Goal: Task Accomplishment & Management: Use online tool/utility

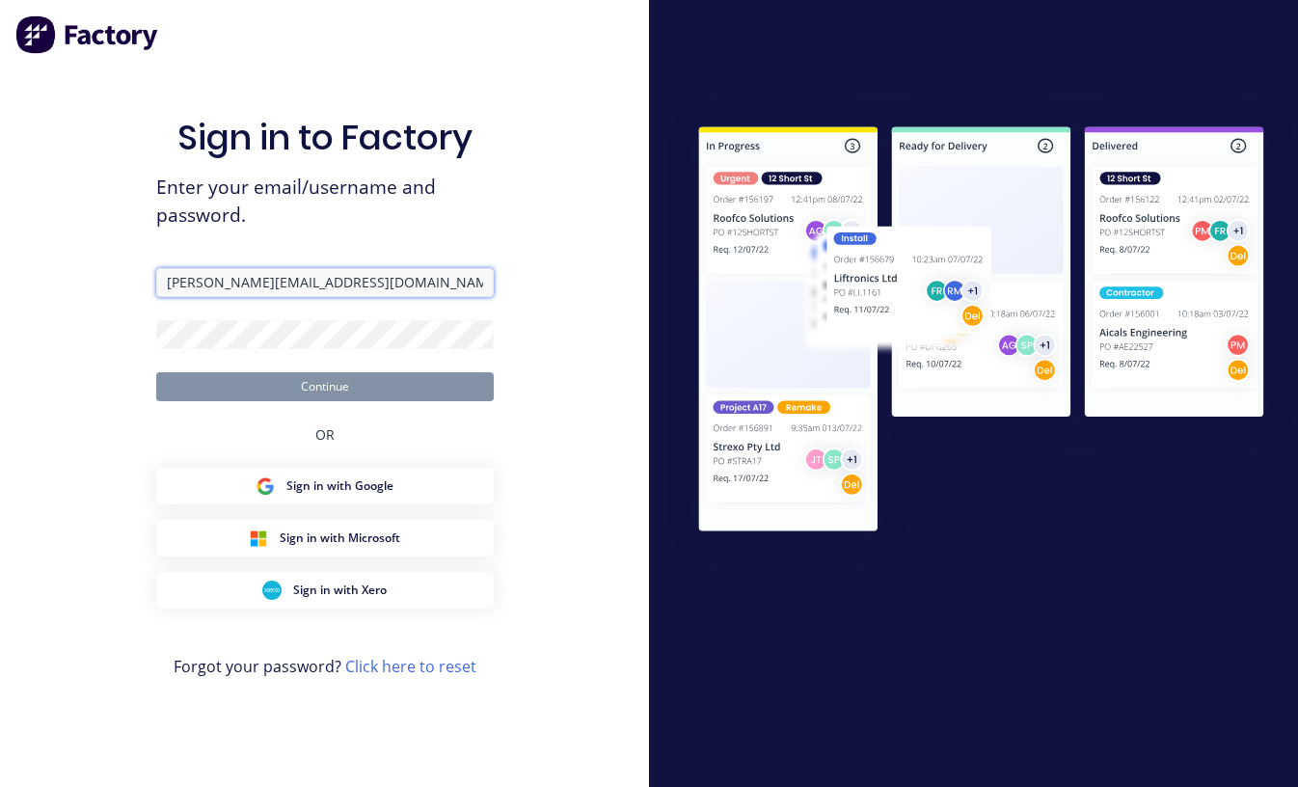
click at [309, 273] on input "[PERSON_NAME][EMAIL_ADDRESS][DOMAIN_NAME]" at bounding box center [324, 282] width 337 height 29
drag, startPoint x: 201, startPoint y: 285, endPoint x: 18, endPoint y: 281, distance: 182.3
click at [18, 281] on div "Sign in to Factory Enter your email/username and password. [PERSON_NAME][EMAIL_…" at bounding box center [324, 393] width 649 height 787
type input "[PERSON_NAME][EMAIL_ADDRESS][DOMAIN_NAME]"
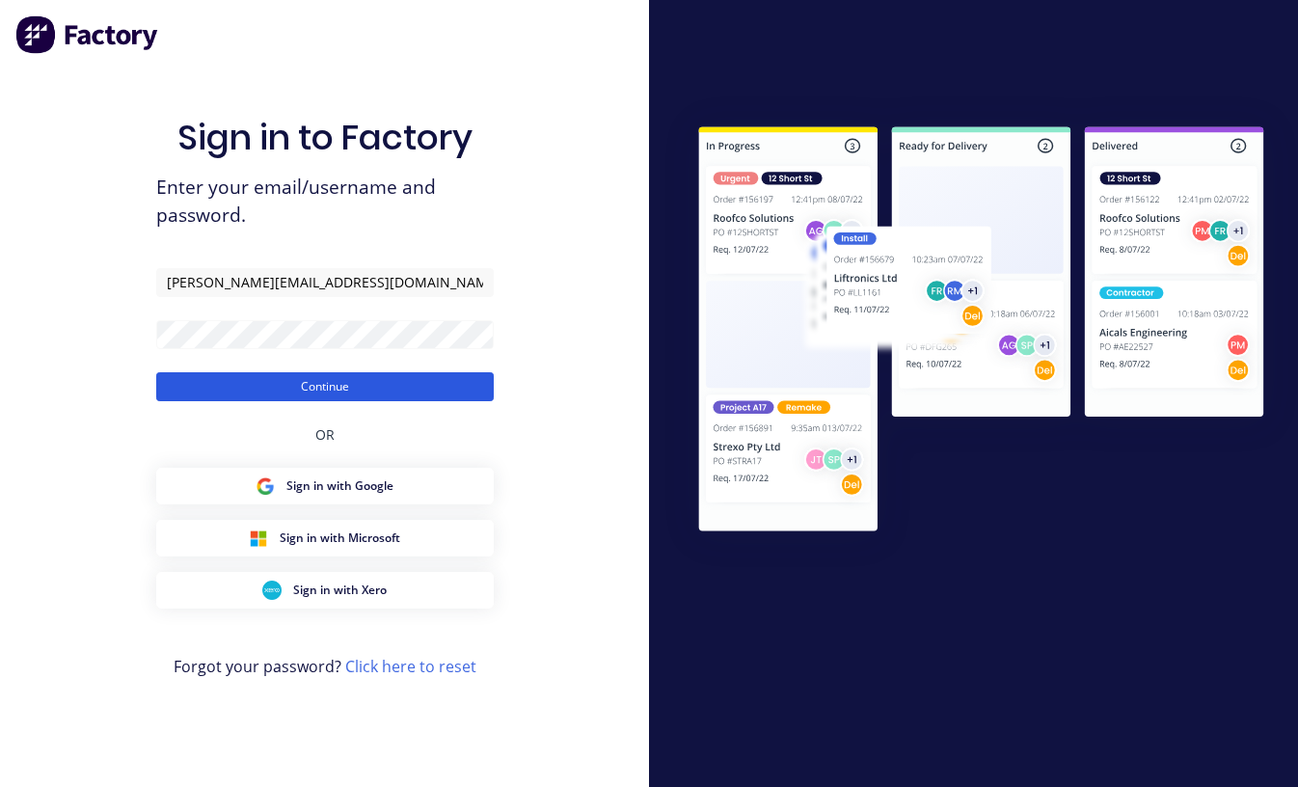
click at [188, 391] on button "Continue" at bounding box center [324, 386] width 337 height 29
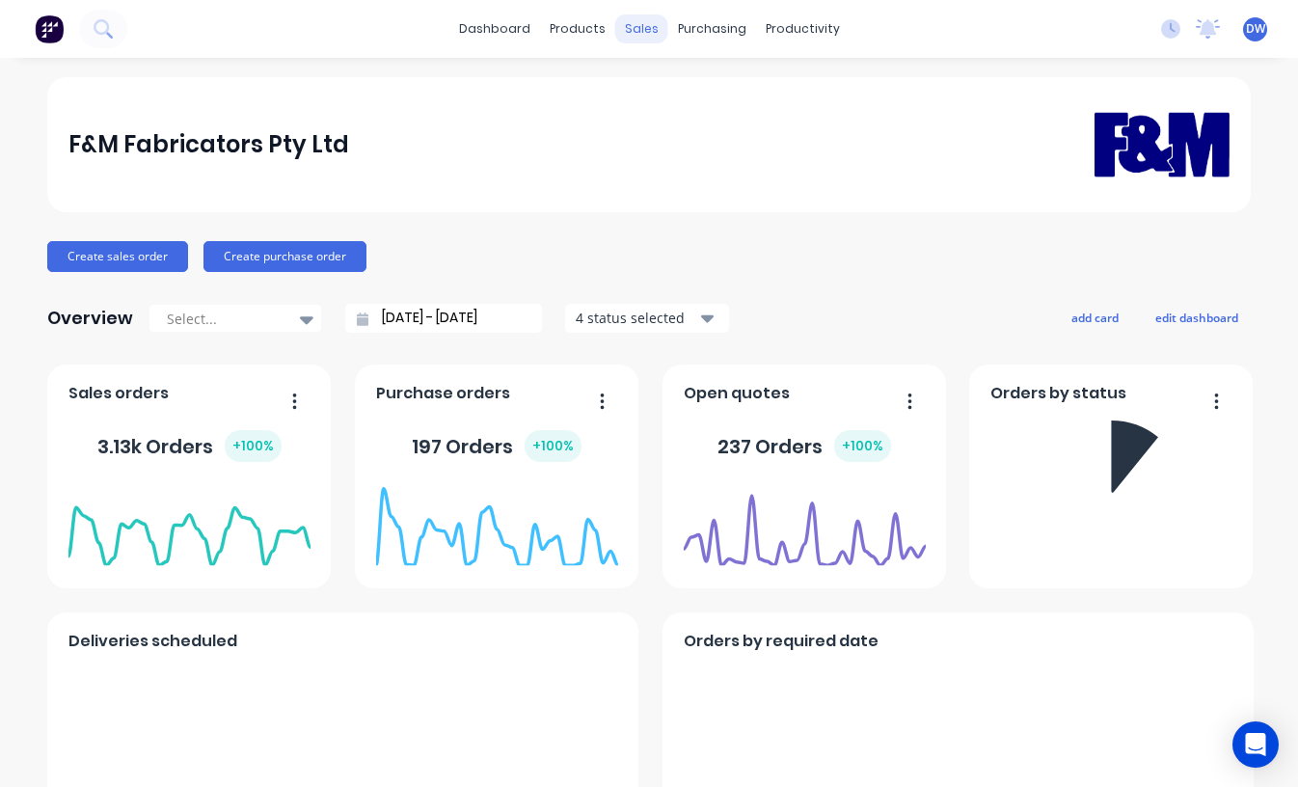
click at [636, 37] on div "sales" at bounding box center [641, 28] width 53 height 29
click at [636, 28] on div "sales" at bounding box center [641, 28] width 53 height 29
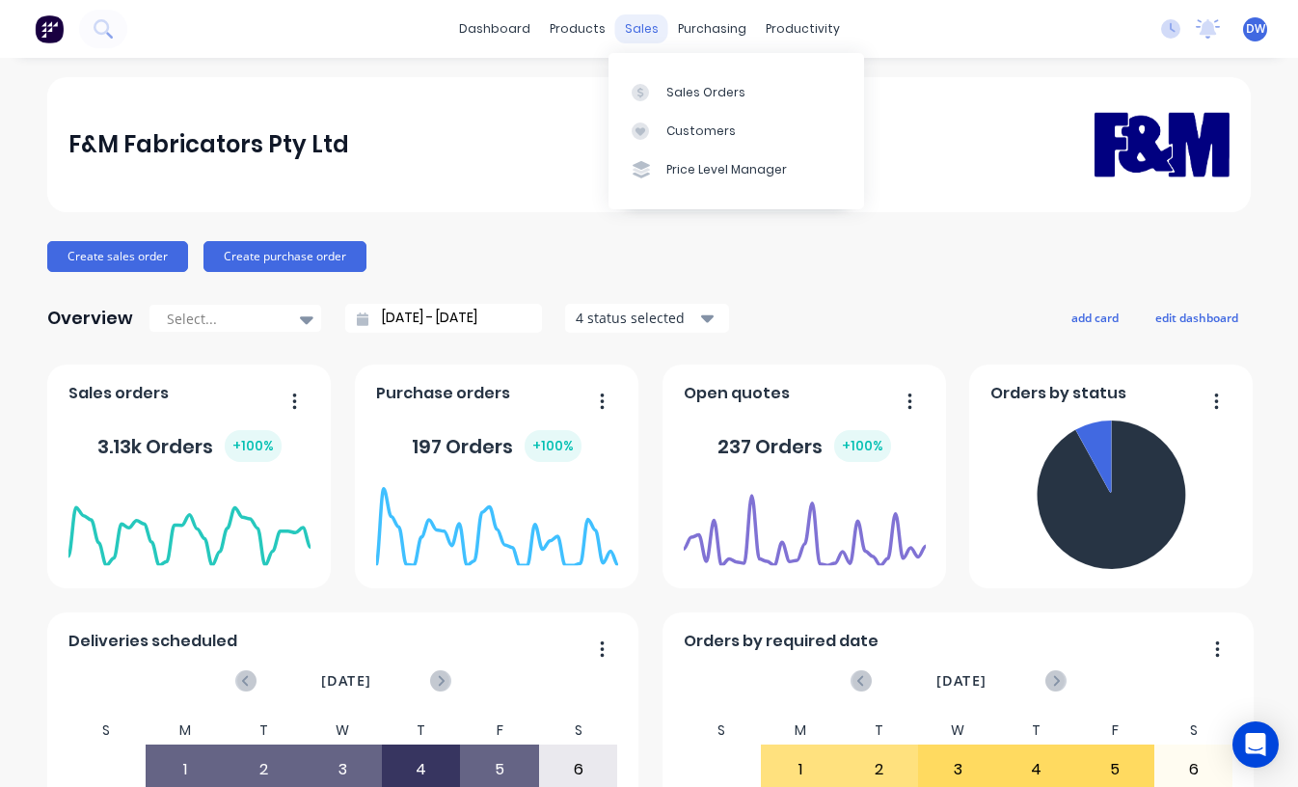
click at [636, 28] on div "sales" at bounding box center [641, 28] width 53 height 29
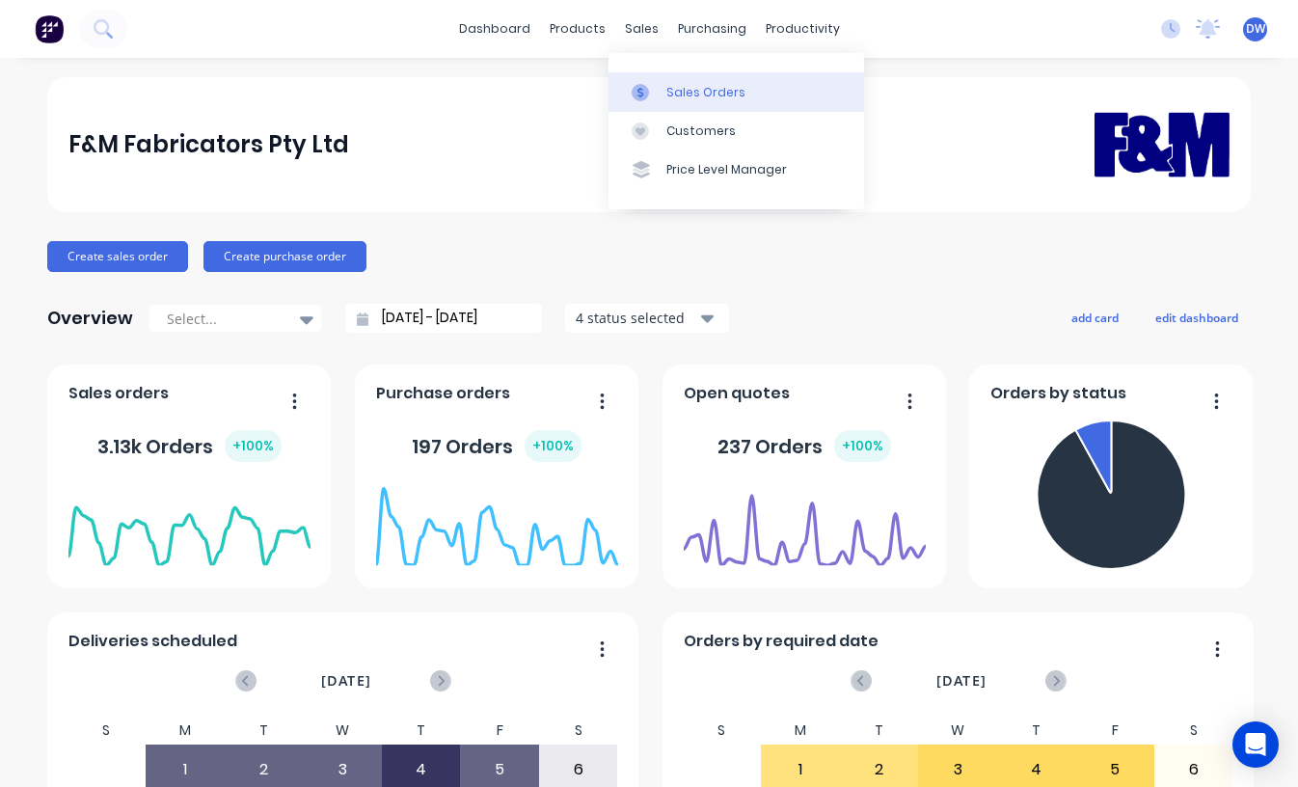
click at [649, 87] on div at bounding box center [645, 92] width 29 height 17
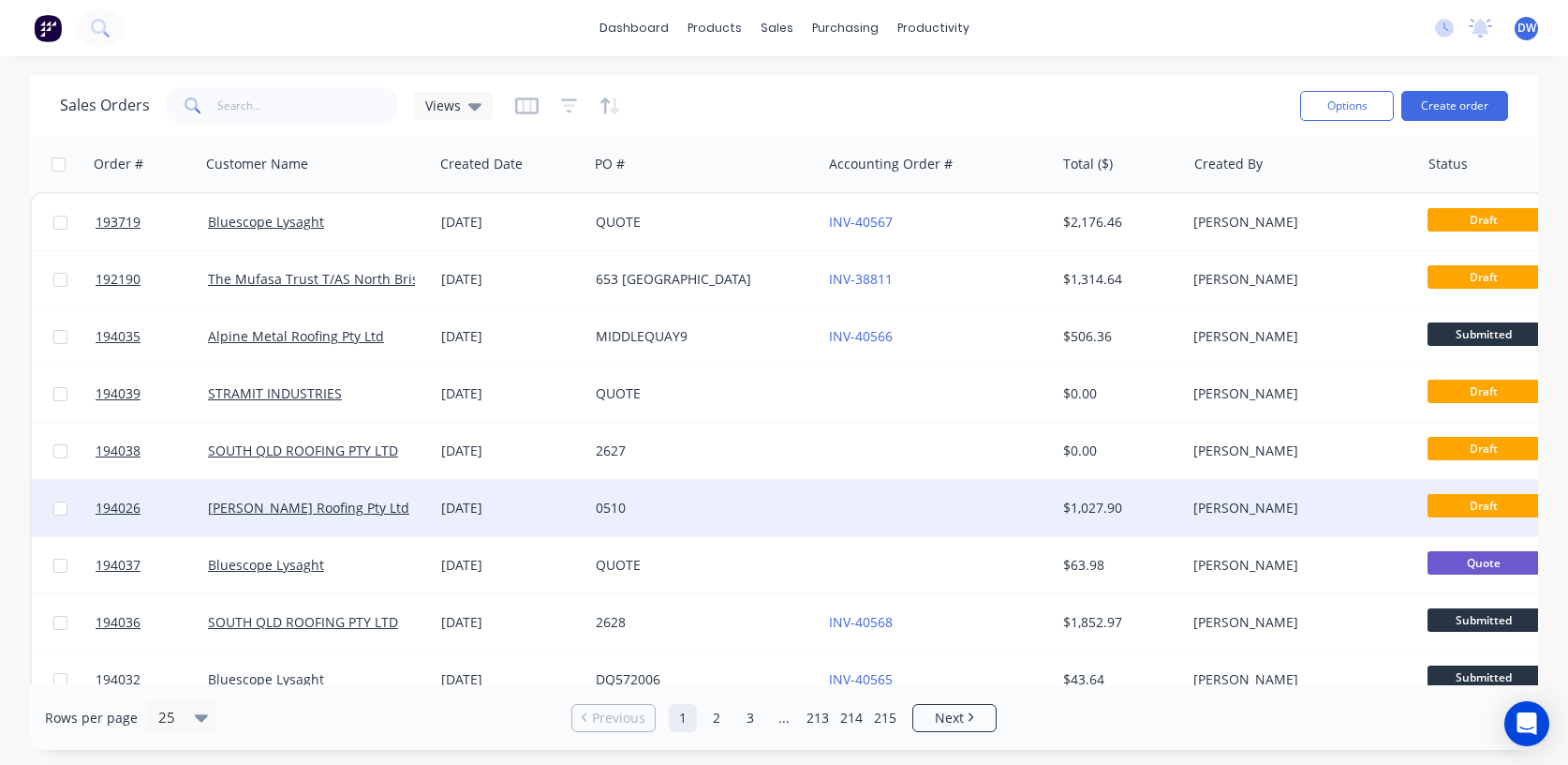
click at [1260, 525] on div "[PERSON_NAME]" at bounding box center [1302, 508] width 233 height 56
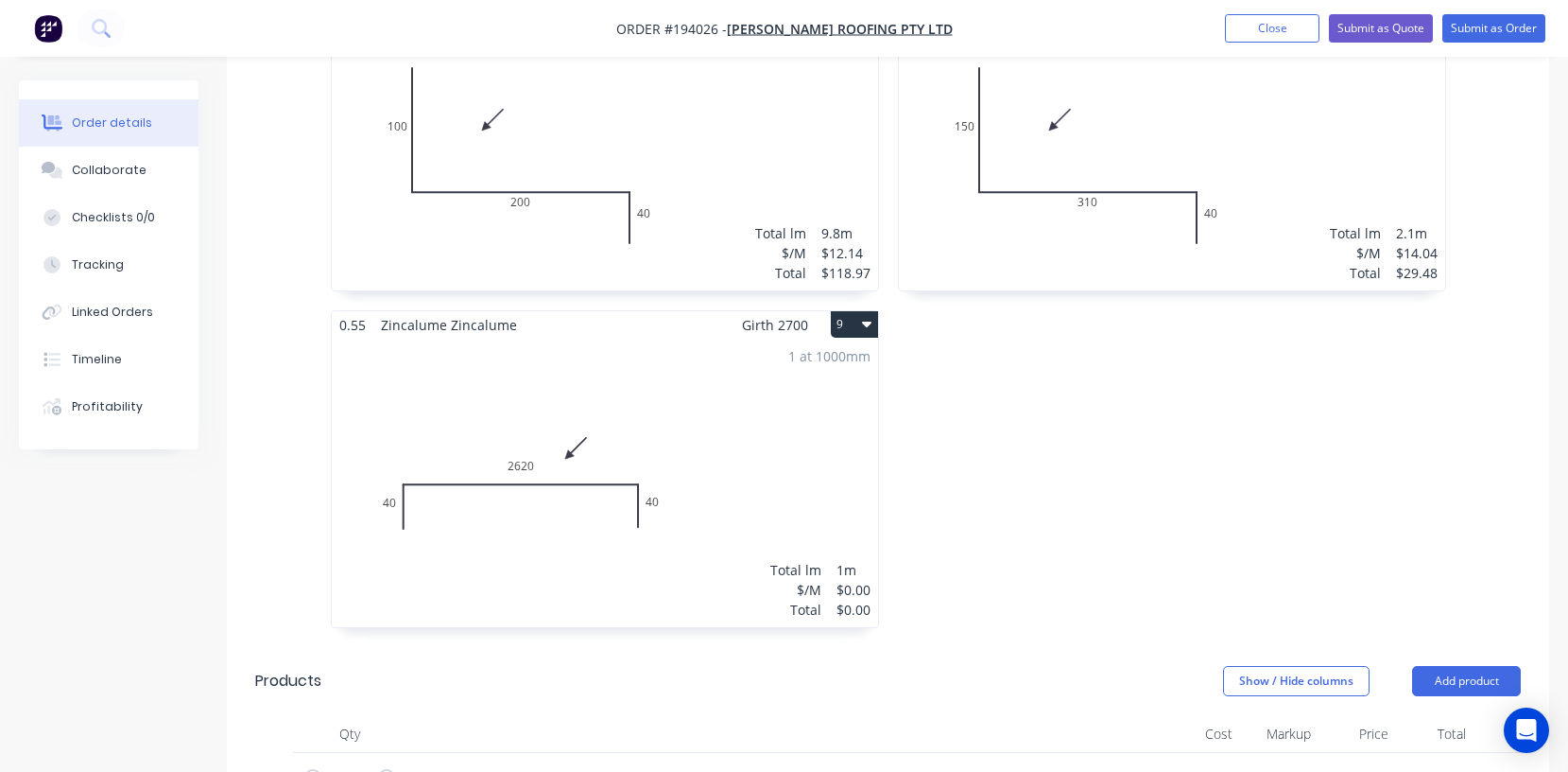
scroll to position [1733, 0]
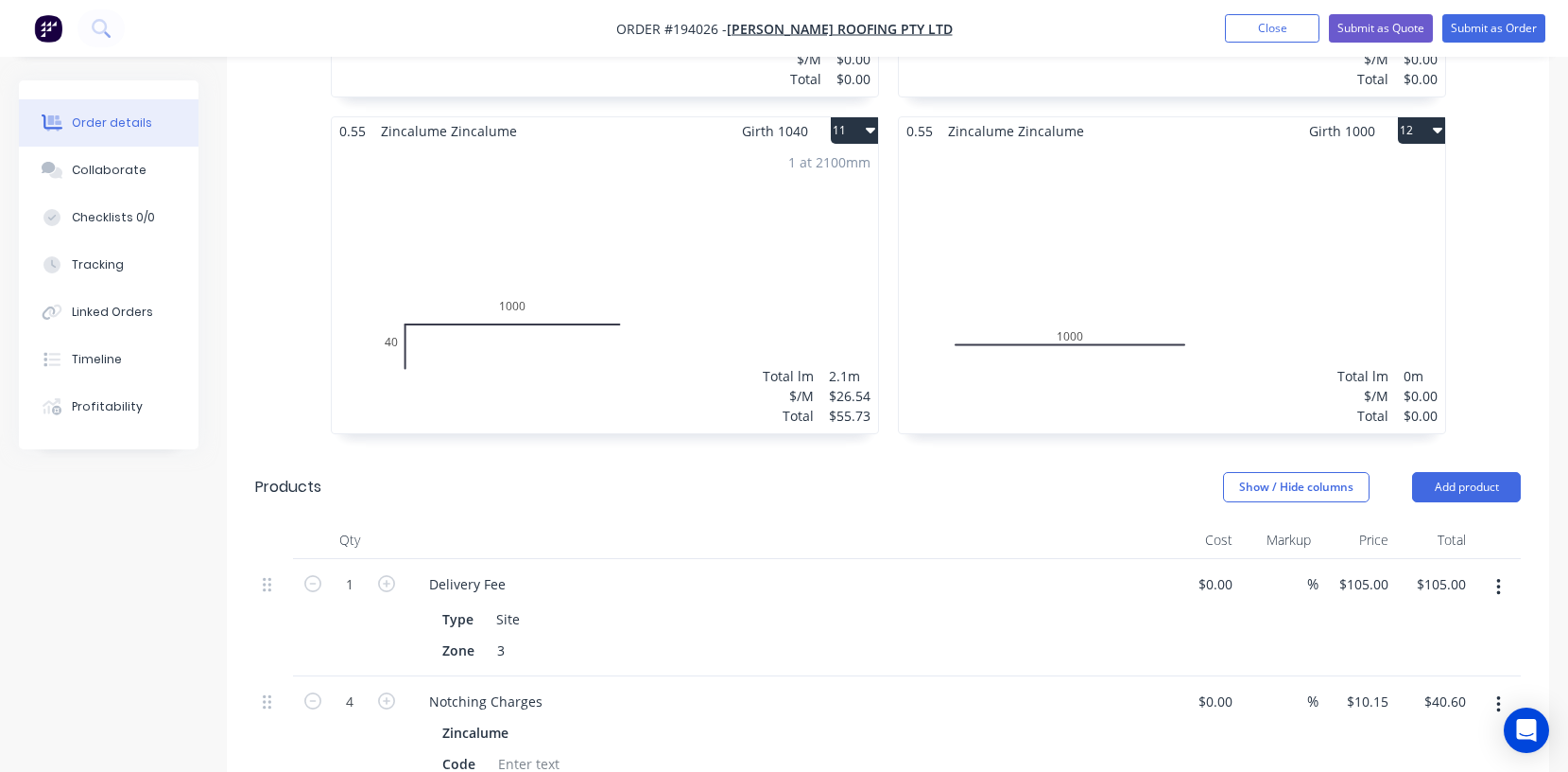
scroll to position [2049, 0]
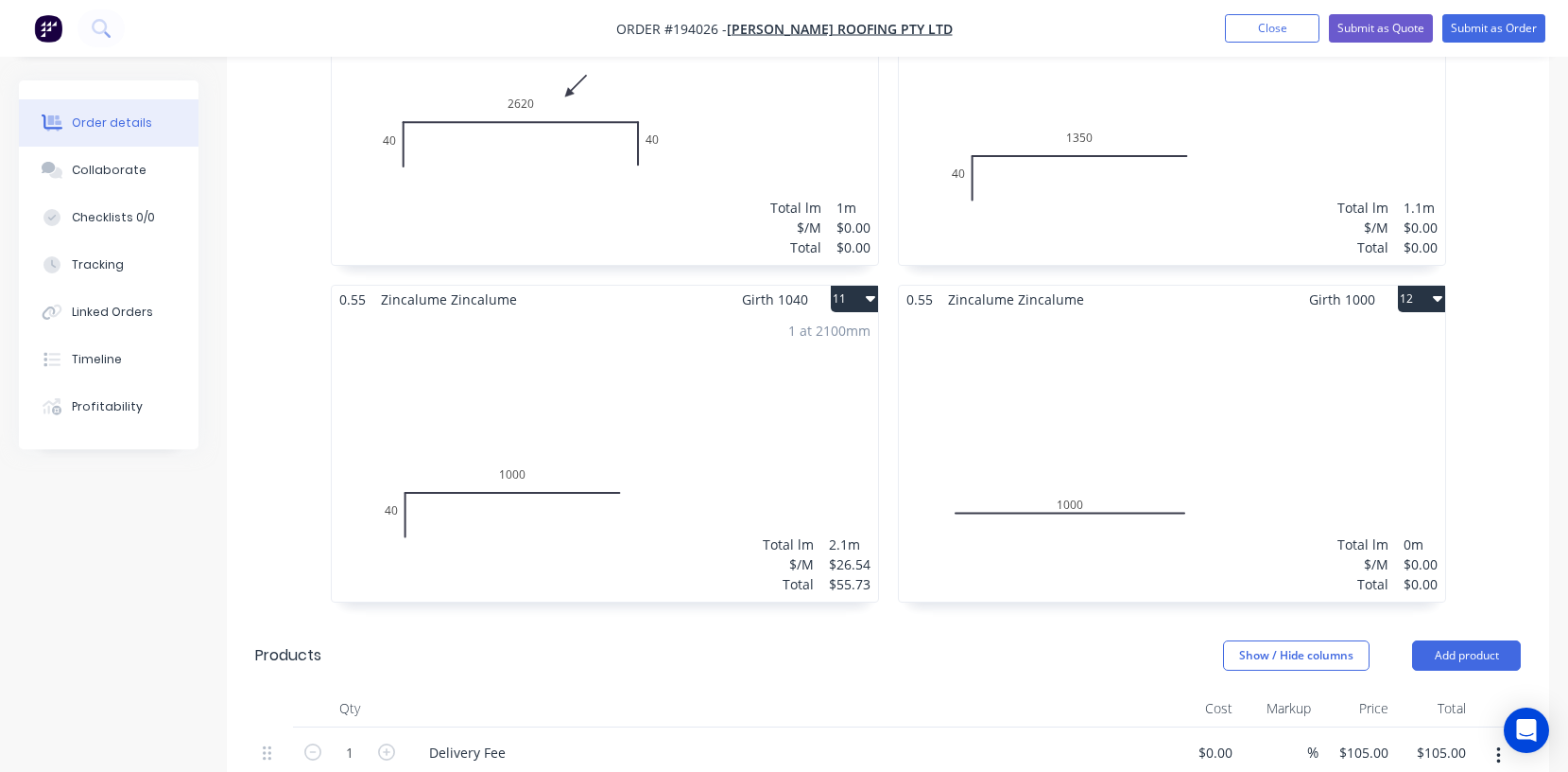
click at [1110, 364] on div "Total lm $/M Total 0m $0.00 $0.00" at bounding box center [1172, 457] width 546 height 288
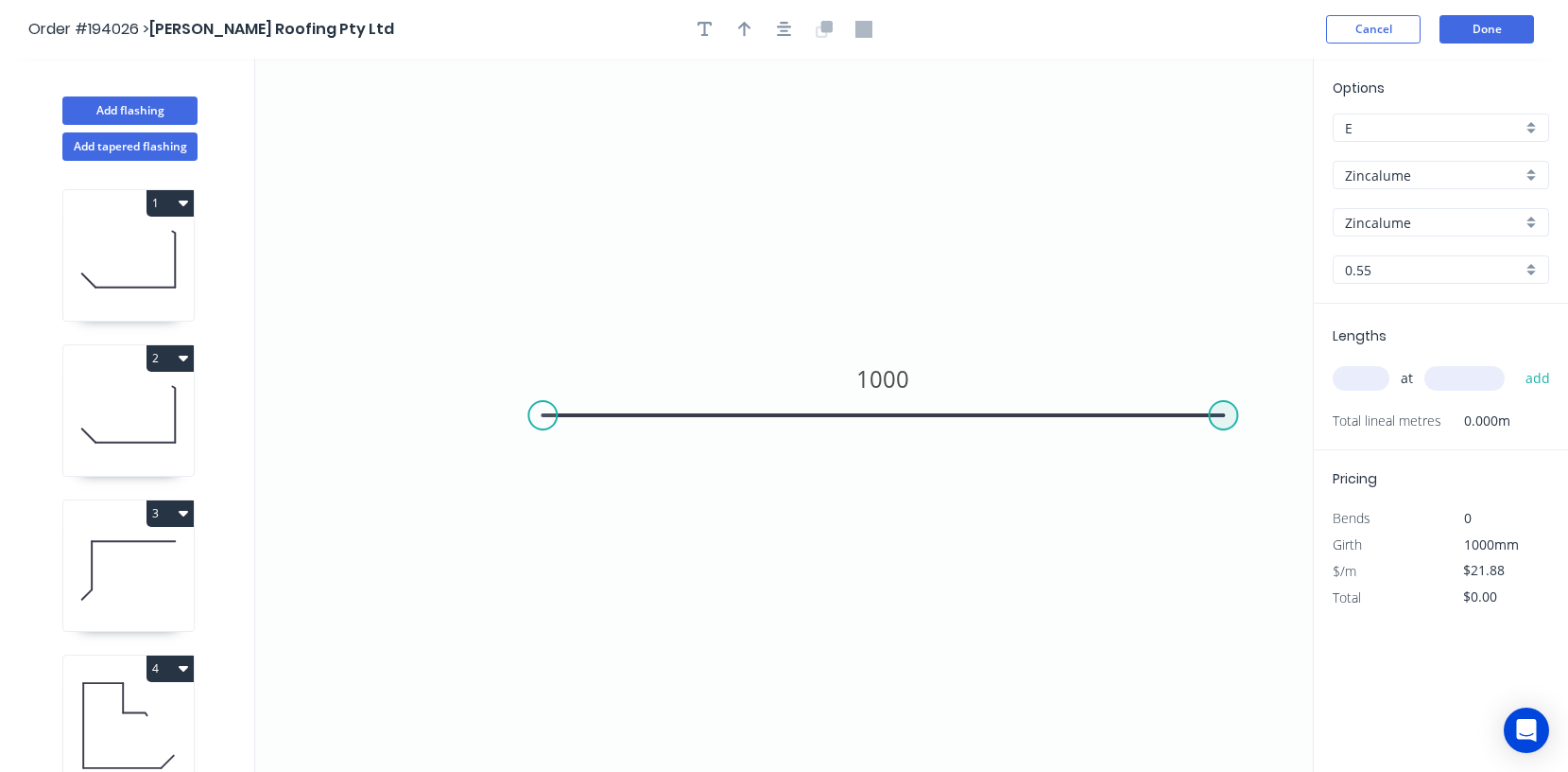
click at [1229, 413] on circle at bounding box center [1223, 415] width 28 height 28
click at [1226, 596] on icon "1000" at bounding box center [784, 415] width 1058 height 713
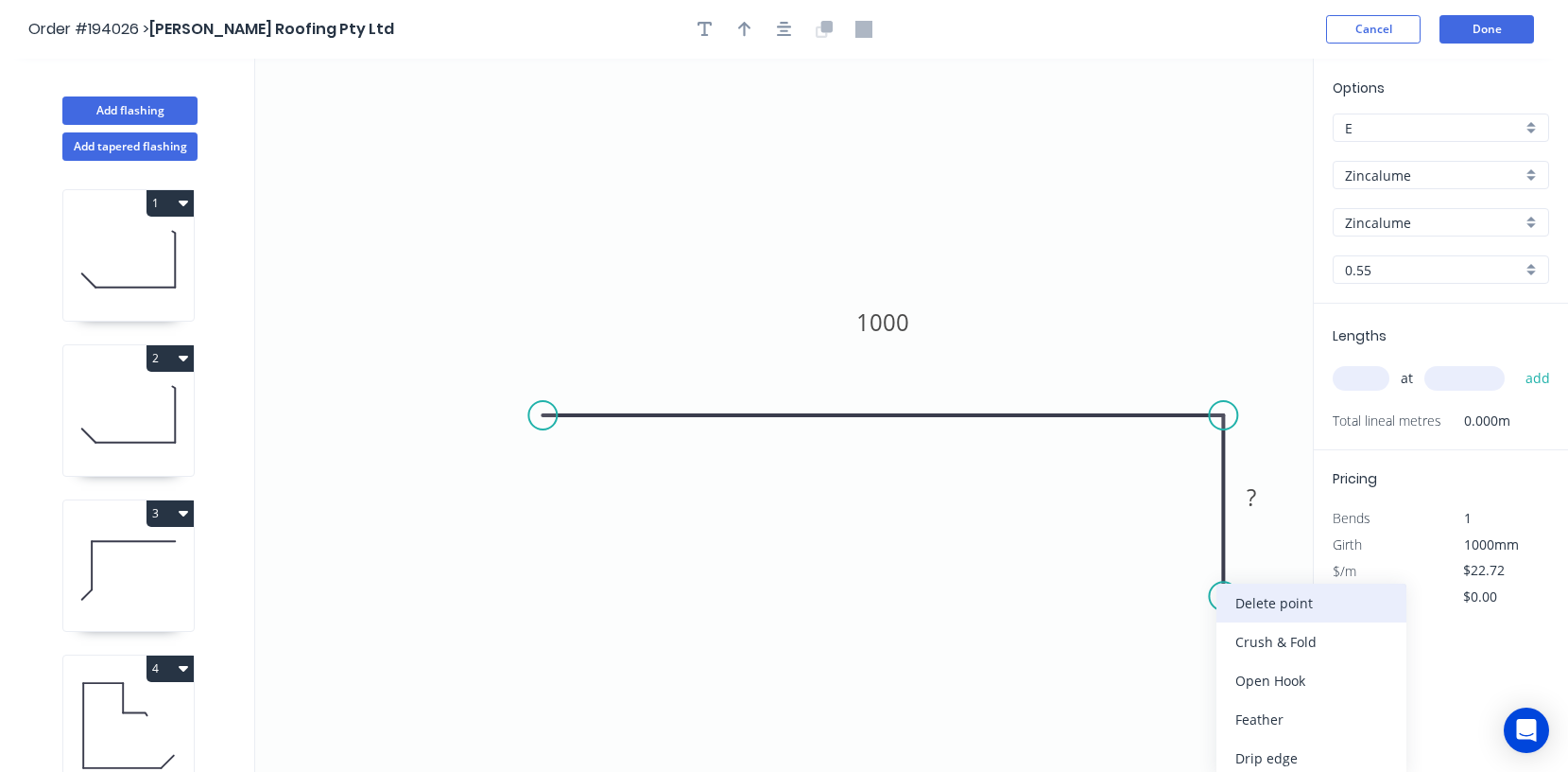
click at [1231, 607] on div "Delete point" at bounding box center [1312, 603] width 190 height 39
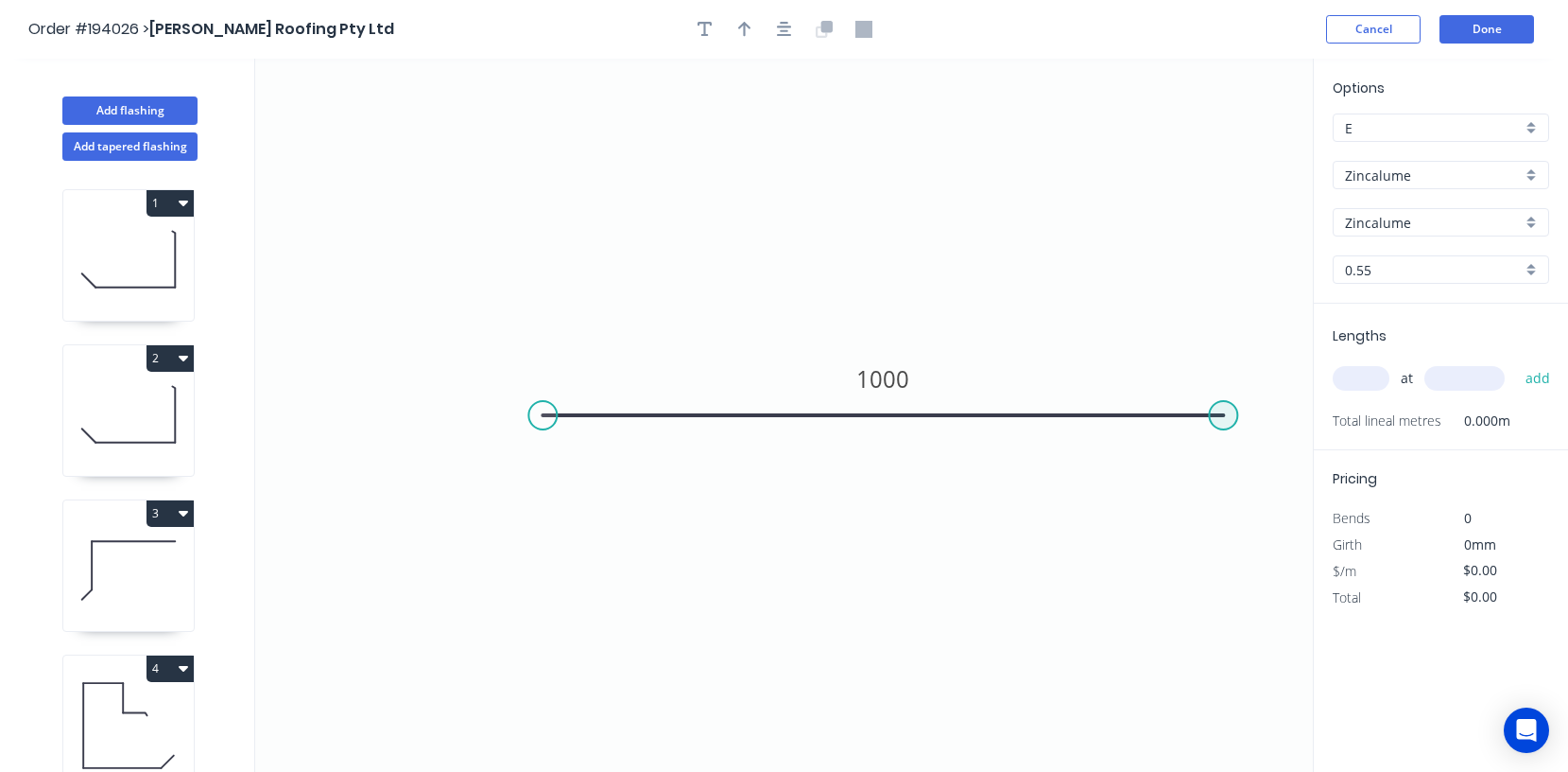
click at [1221, 418] on circle at bounding box center [1223, 415] width 28 height 28
click at [1230, 641] on icon "1000" at bounding box center [784, 415] width 1058 height 713
drag, startPoint x: 916, startPoint y: 324, endPoint x: 916, endPoint y: 370, distance: 46.0
click at [916, 370] on rect at bounding box center [883, 369] width 76 height 39
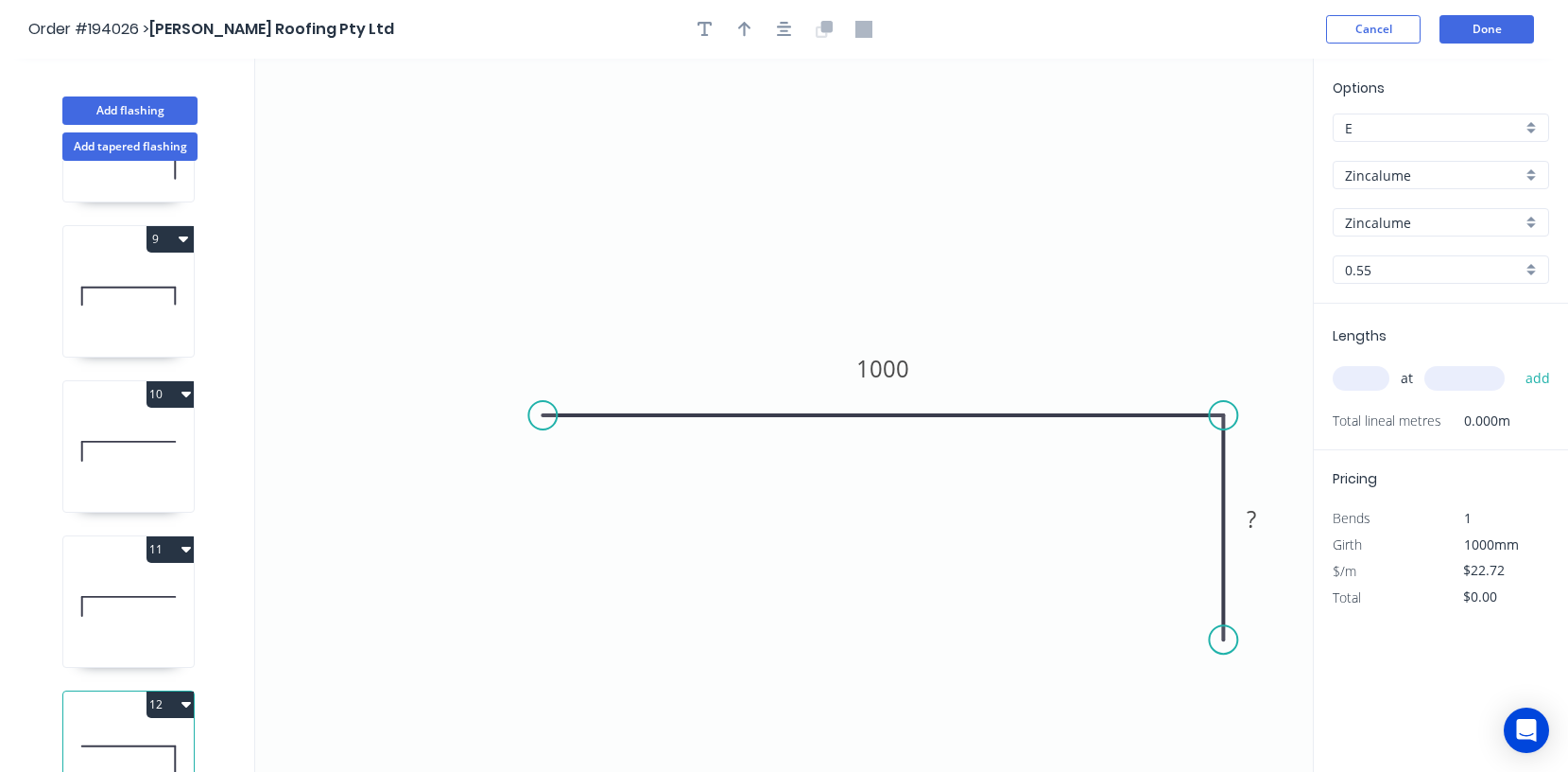
scroll to position [1258, 0]
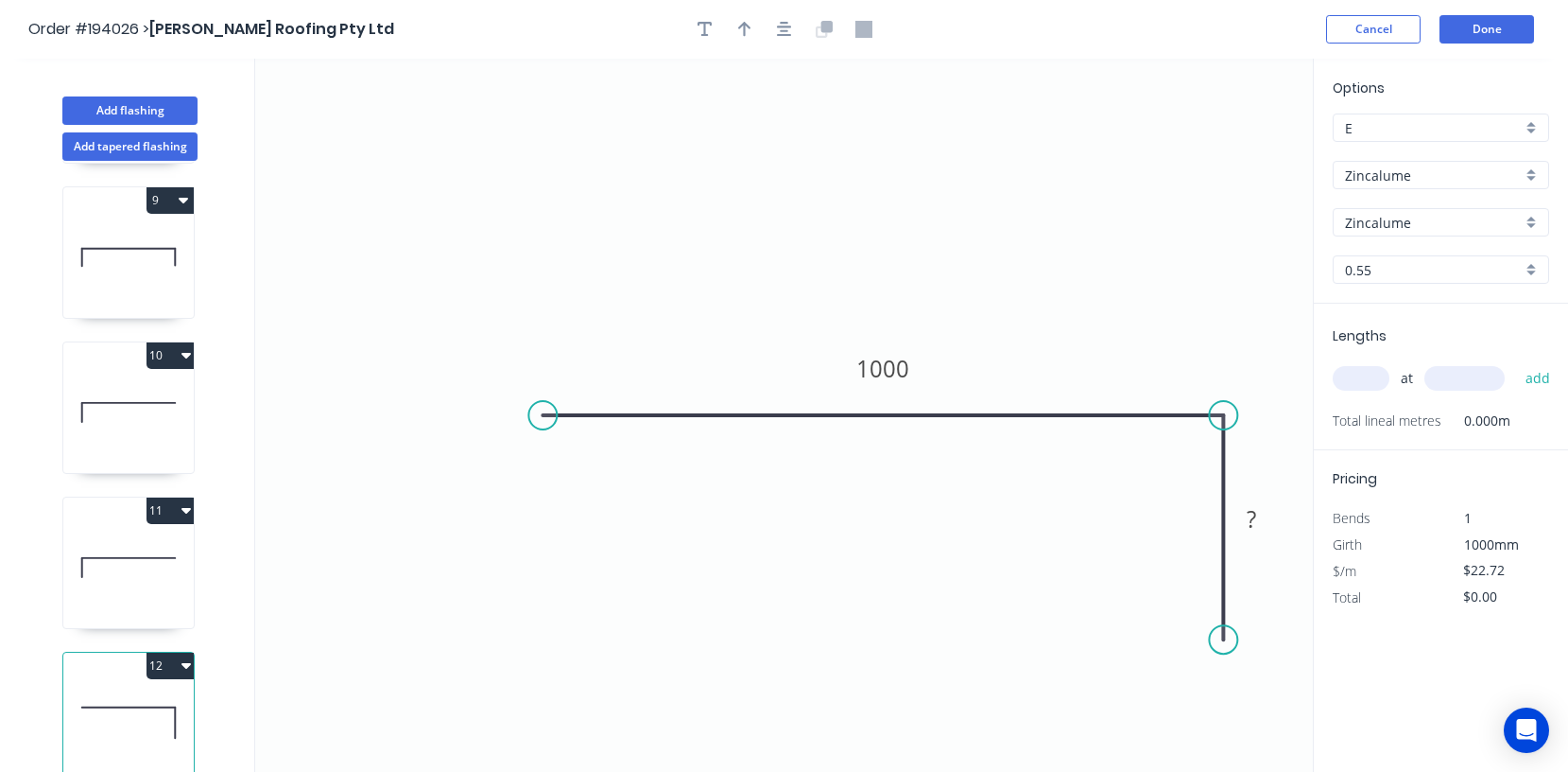
click at [150, 561] on icon at bounding box center [128, 567] width 130 height 121
type input "$26.54"
type input "$55.73"
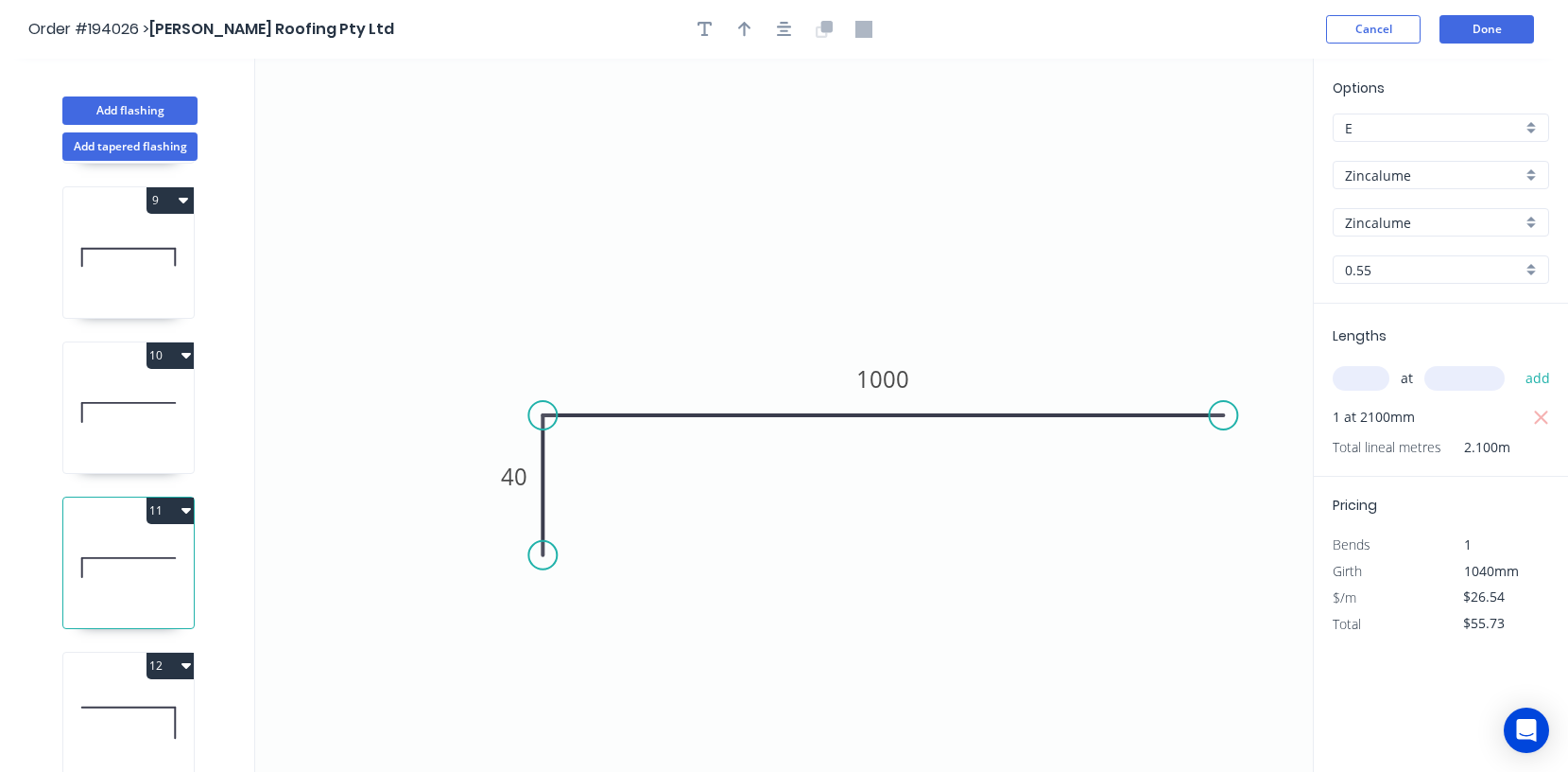
click at [140, 690] on icon at bounding box center [128, 722] width 130 height 121
type input "$22.72"
type input "$0.00"
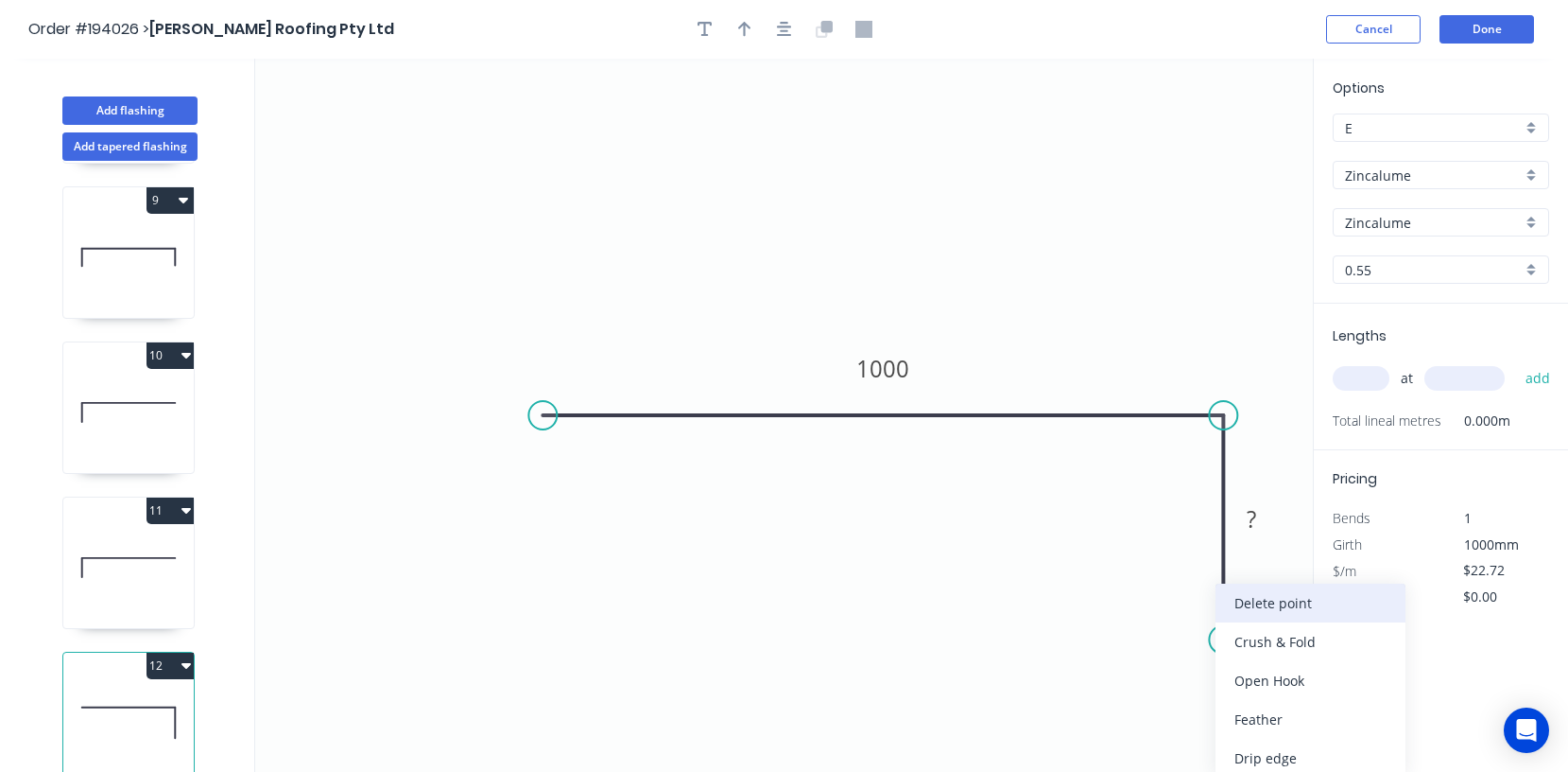
click at [1239, 609] on div "Delete point" at bounding box center [1311, 603] width 190 height 39
type input "$0.00"
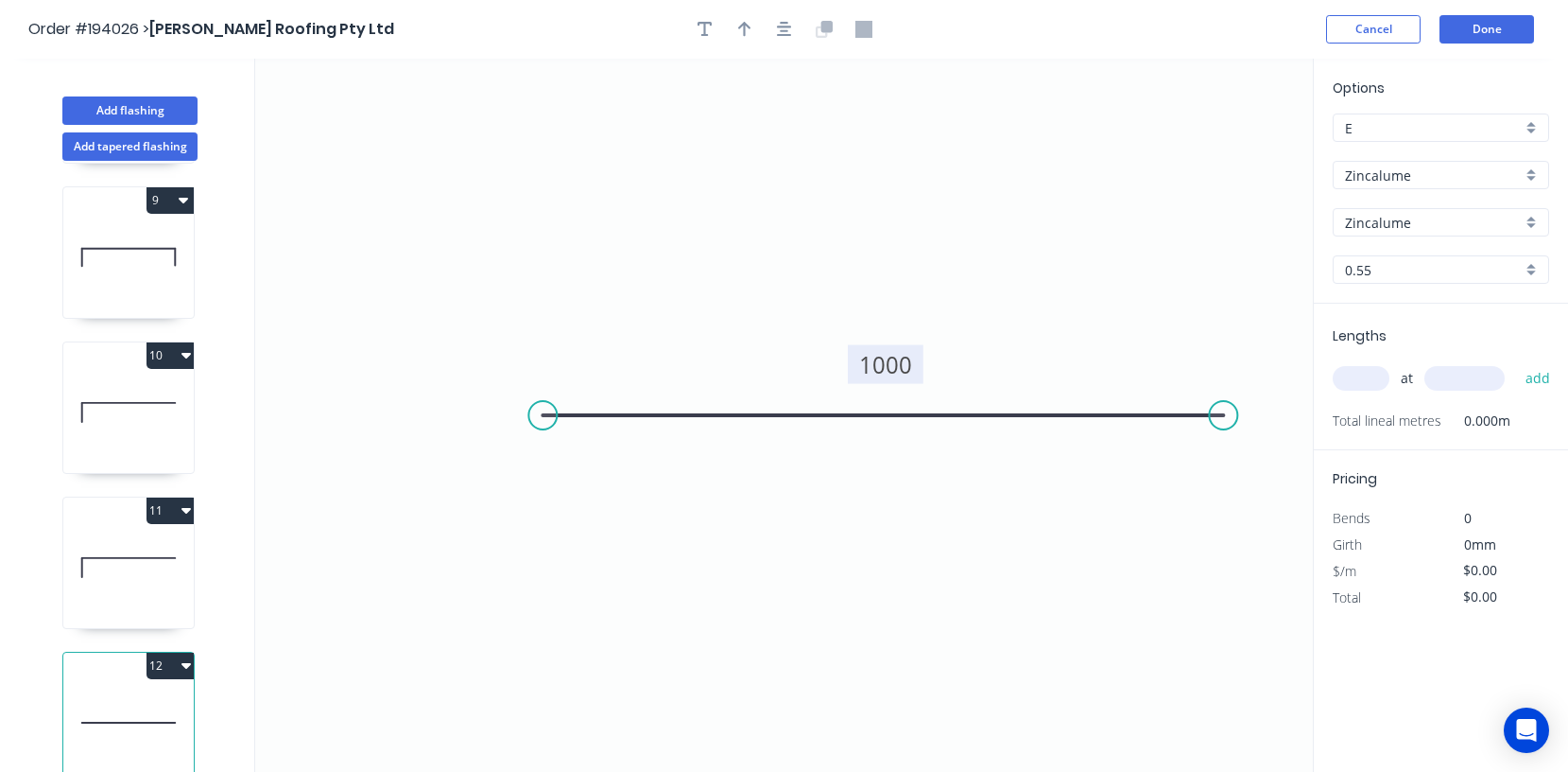
drag, startPoint x: 911, startPoint y: 436, endPoint x: 914, endPoint y: 376, distance: 60.1
click at [914, 376] on rect at bounding box center [885, 365] width 76 height 39
